Goal: Check status: Check status

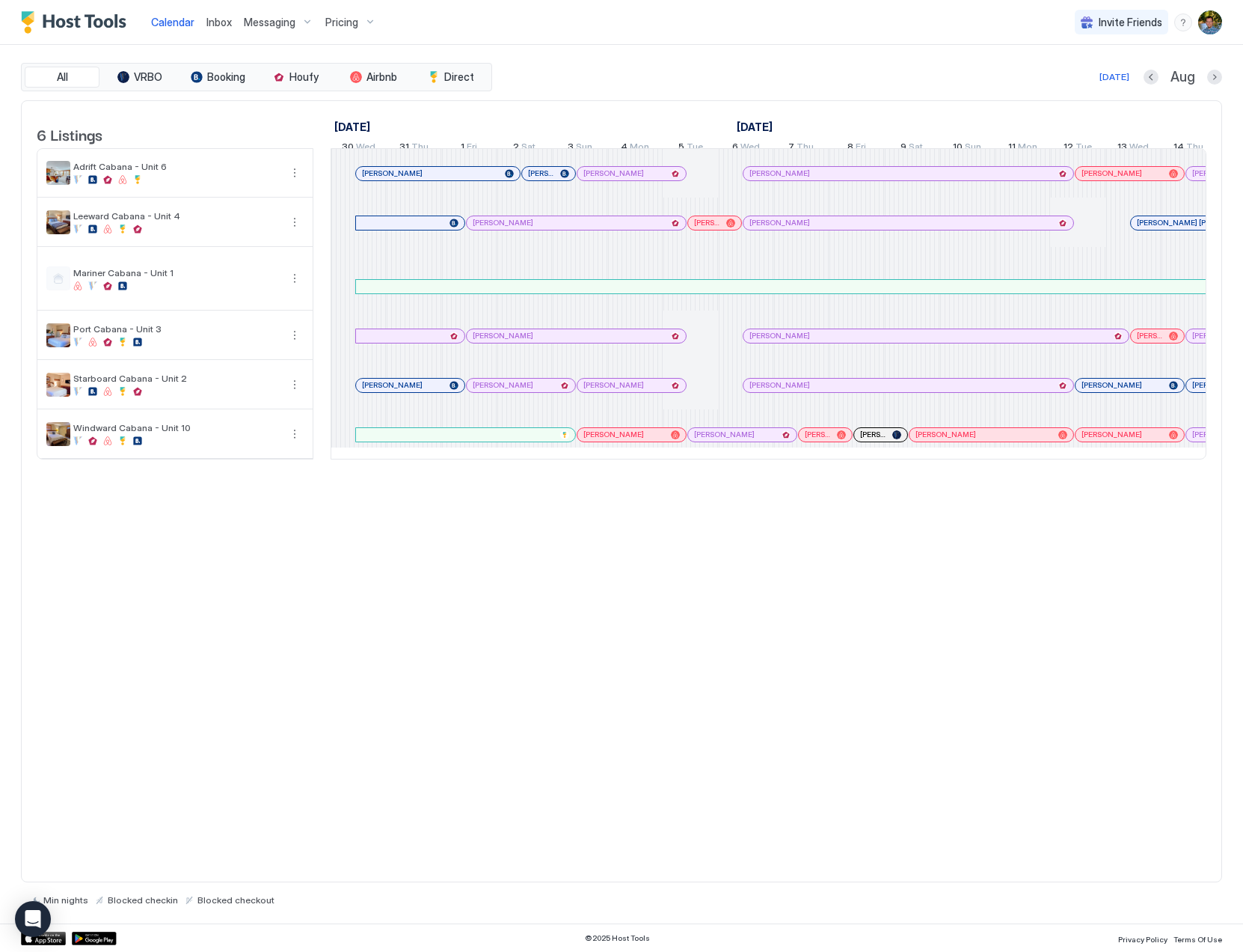
scroll to position [0, 831]
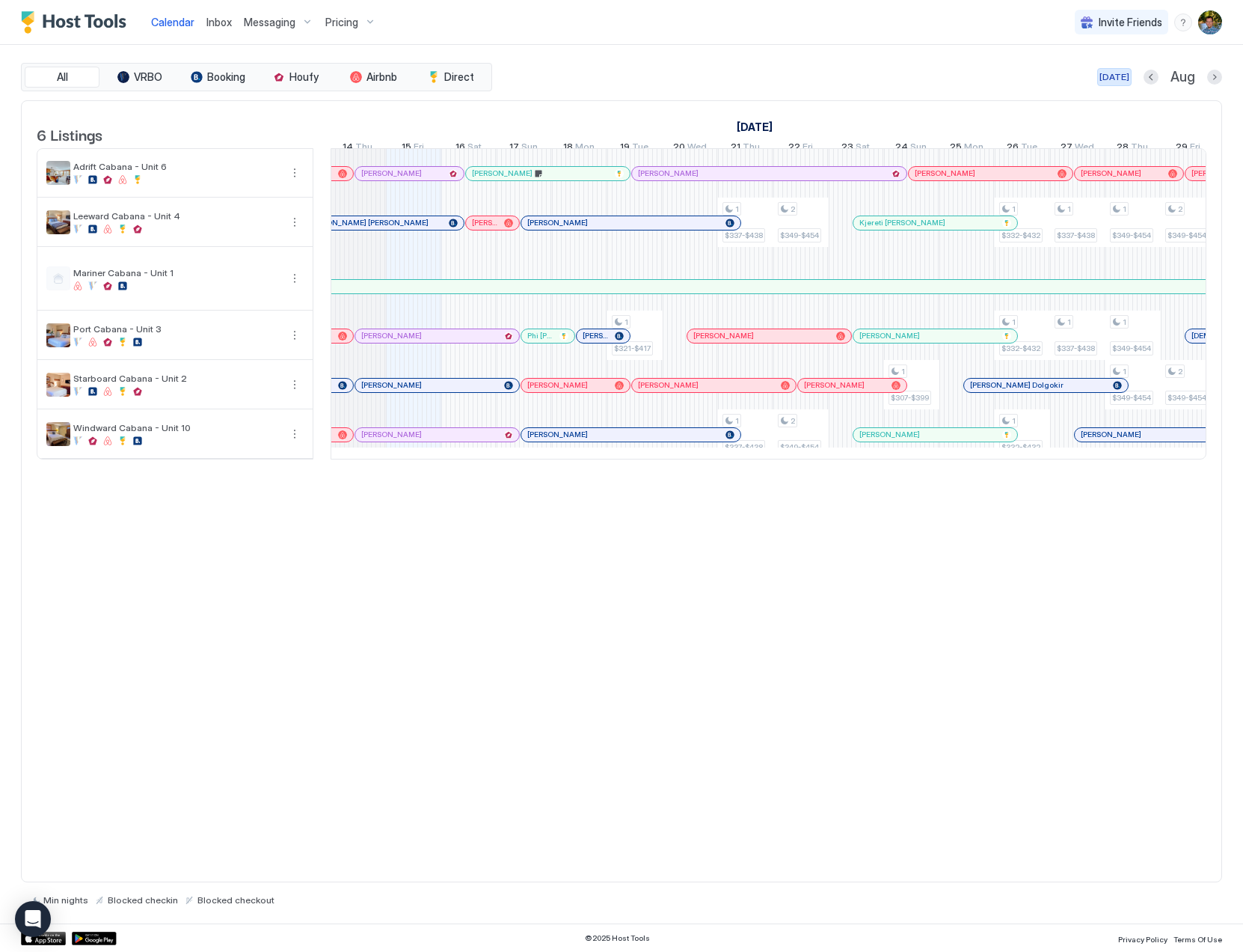
click at [1111, 76] on div "[DATE]" at bounding box center [1114, 77] width 30 height 14
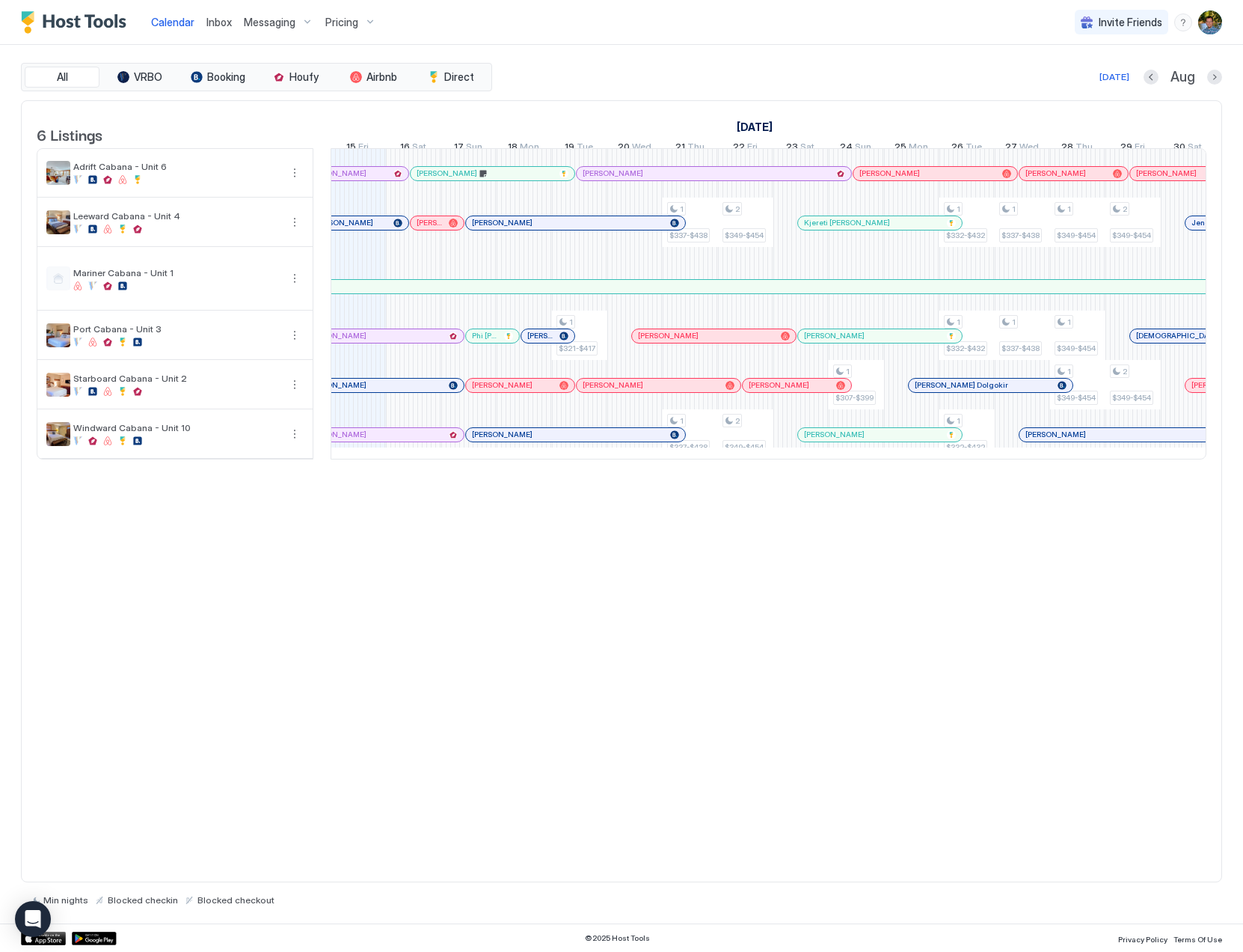
click at [595, 629] on div "6 Listings July 2025 August 2025 September 2025 31 Thu 1 Fri 2 Sat 3 Sun 4 Mon …" at bounding box center [621, 491] width 1201 height 782
click at [495, 342] on div at bounding box center [495, 335] width 12 height 12
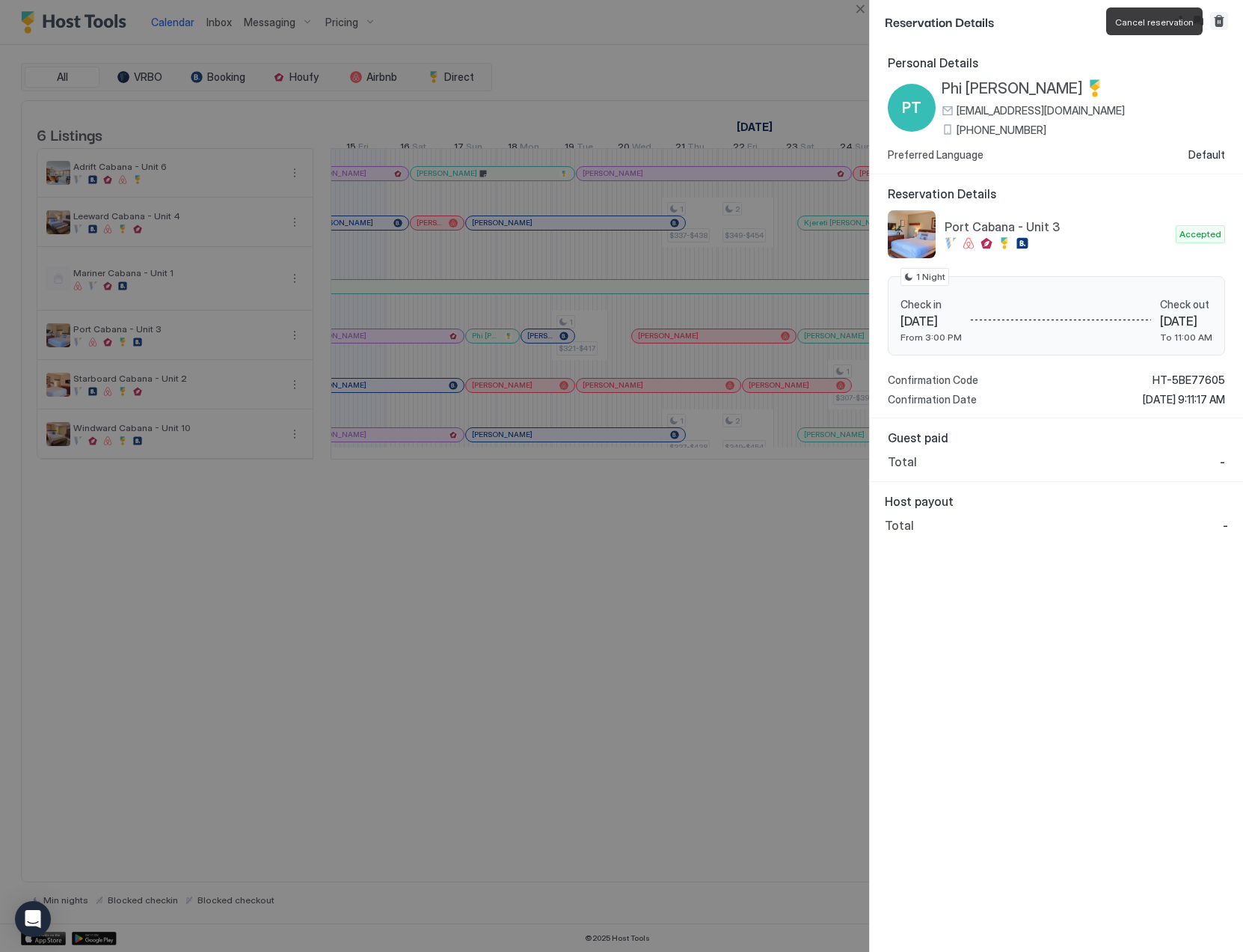
click at [1220, 23] on button "Cancel reservation" at bounding box center [1219, 21] width 18 height 18
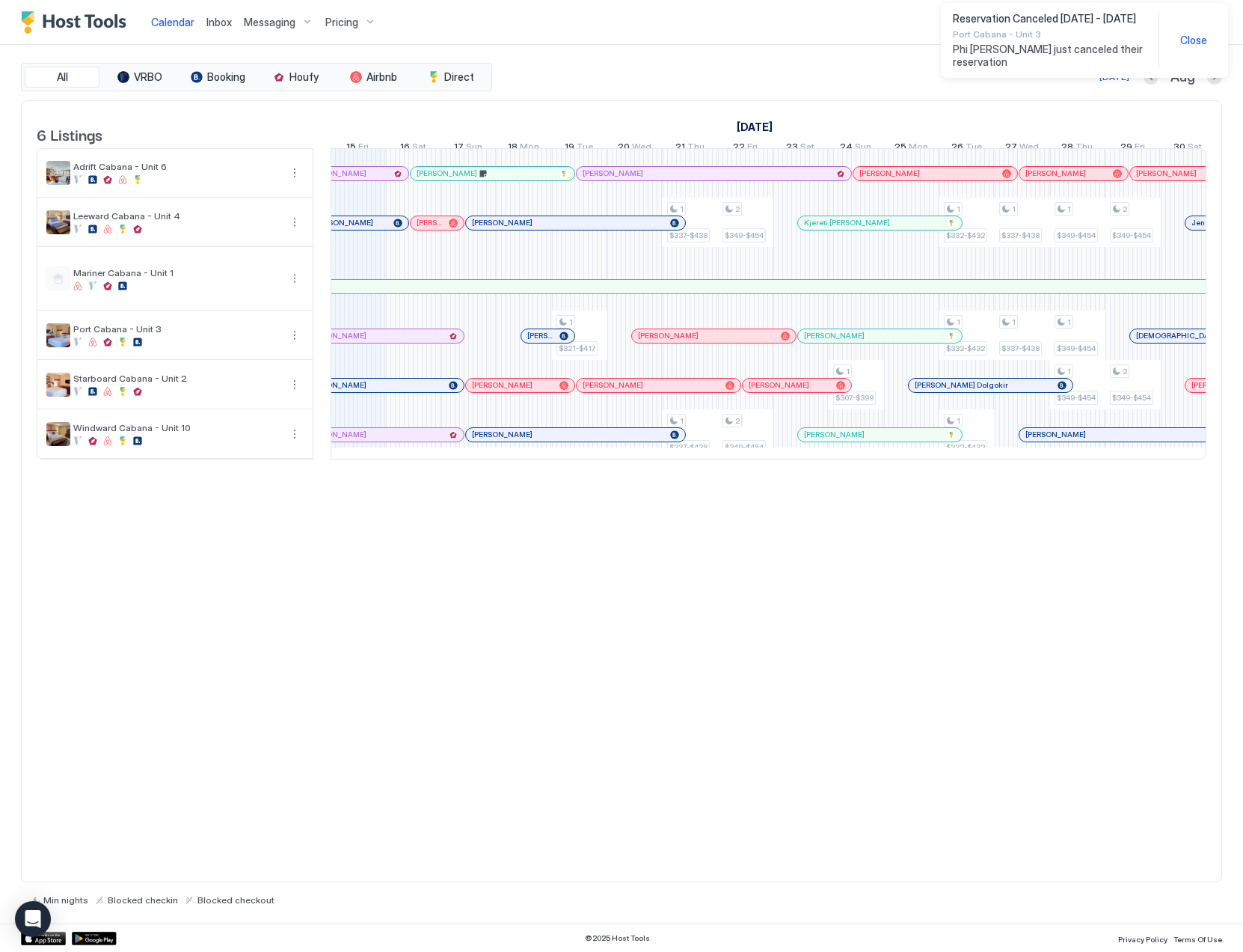
click at [745, 547] on div "6 Listings July 2025 August 2025 September 2025 31 Thu 1 Fri 2 Sat 3 Sun 4 Mon …" at bounding box center [621, 491] width 1201 height 782
click at [1115, 75] on div "[DATE]" at bounding box center [1114, 77] width 30 height 14
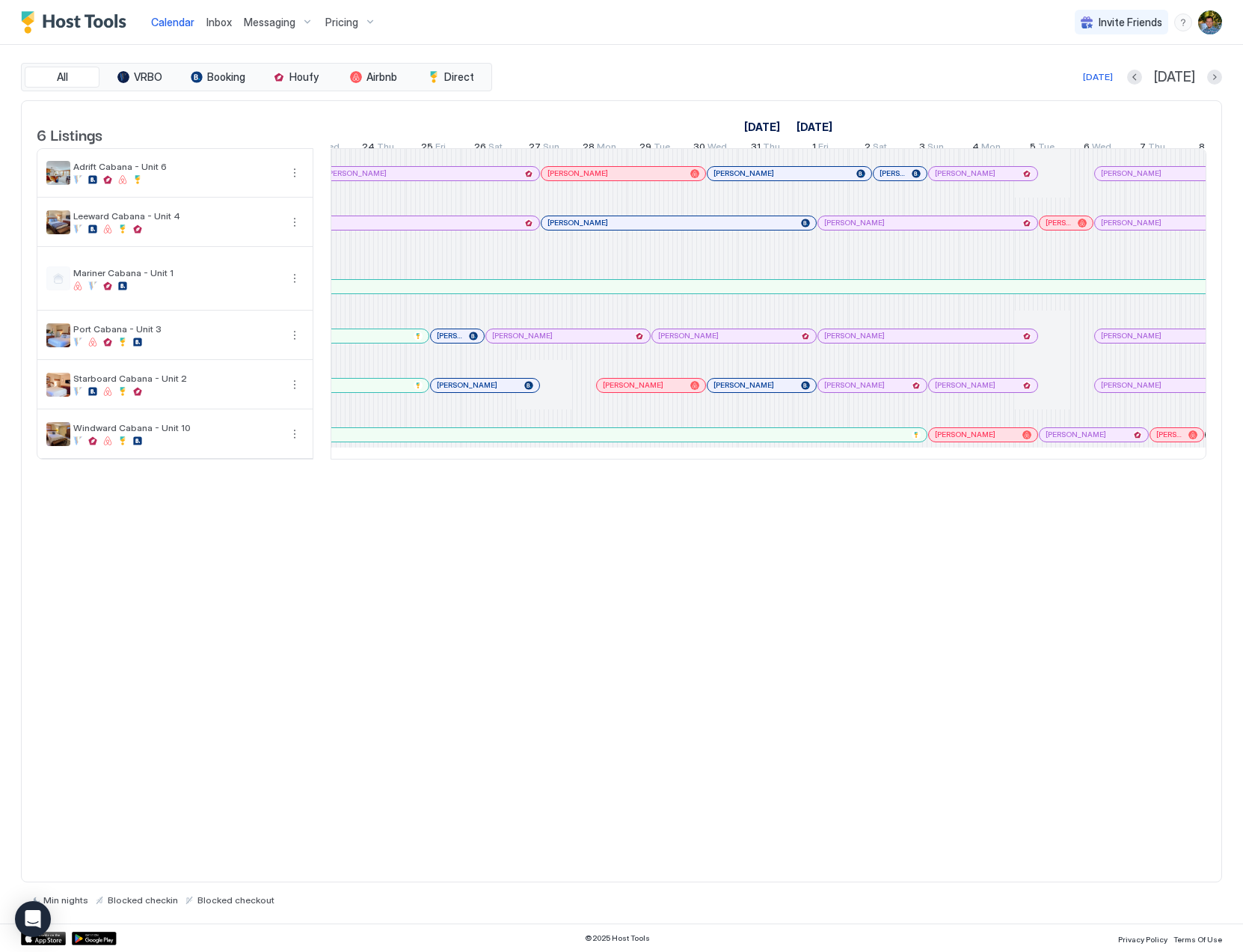
scroll to position [0, 0]
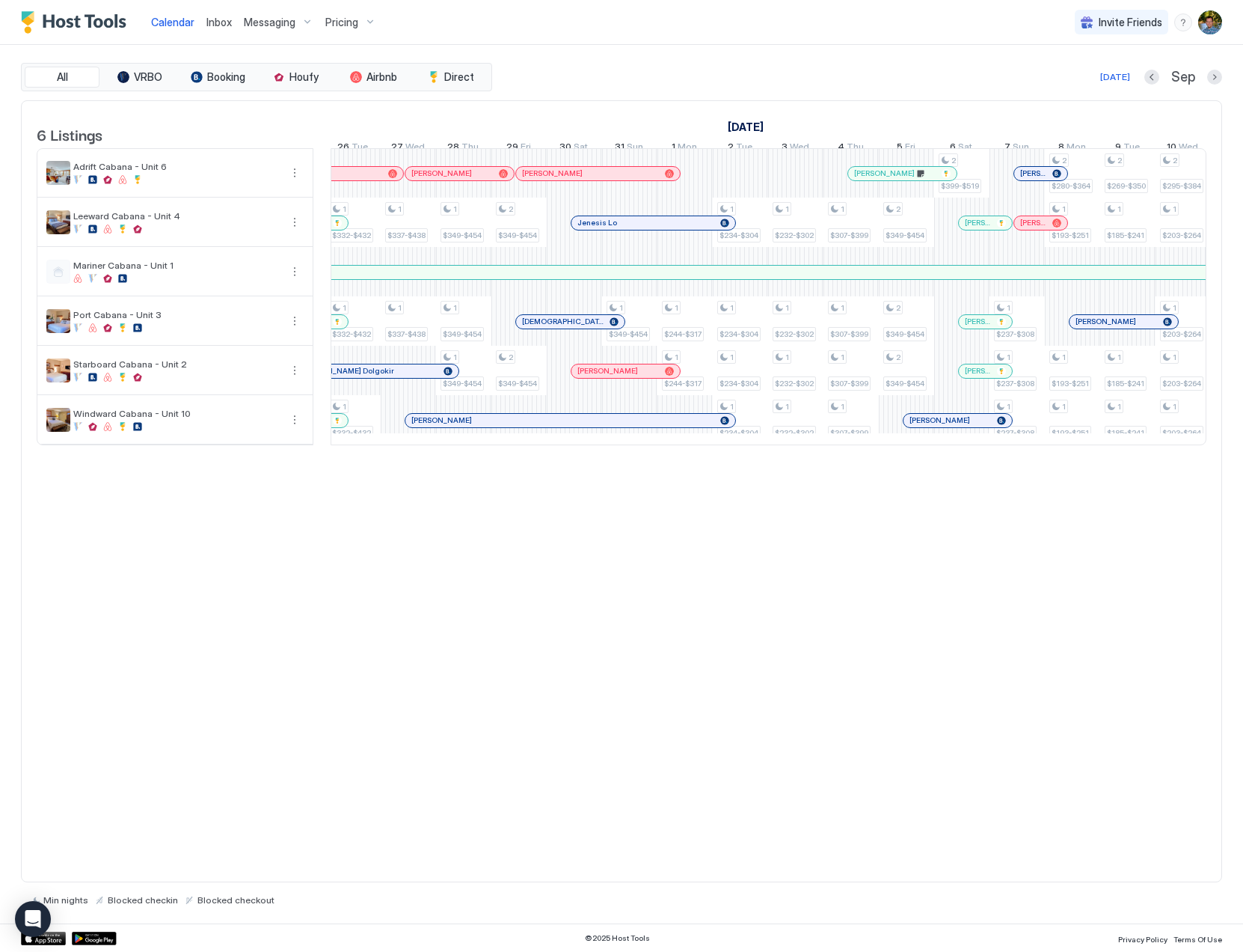
scroll to position [0, 1055]
